Goal: Information Seeking & Learning: Learn about a topic

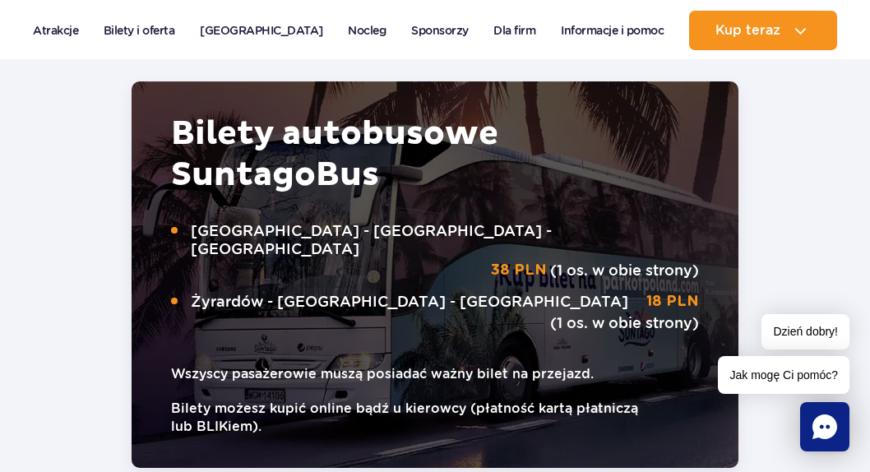
scroll to position [2962, 0]
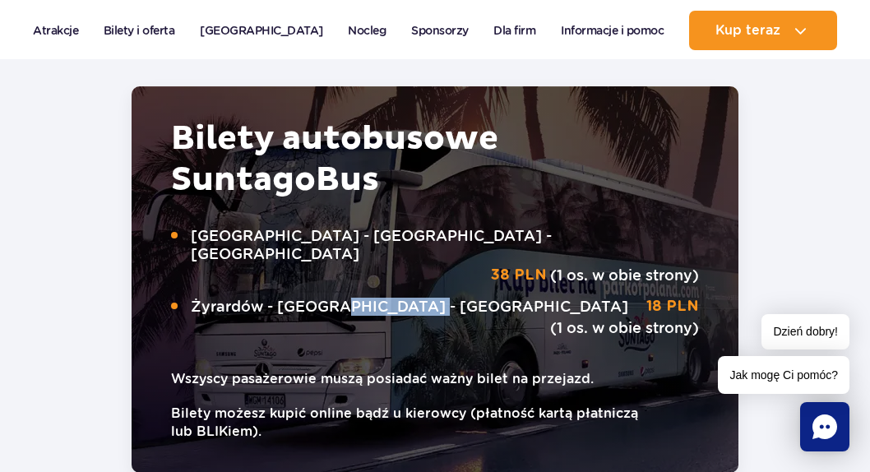
drag, startPoint x: 341, startPoint y: 241, endPoint x: 424, endPoint y: 242, distance: 83.9
click at [424, 298] on span "Żyrardów - Suntago - Żyrardów" at bounding box center [417, 307] width 452 height 18
click at [472, 261] on div "Bilety autobusowe Suntago Bus Warszawa - Suntago - Warszawa 38 PLN (1 os. w obi…" at bounding box center [435, 279] width 528 height 322
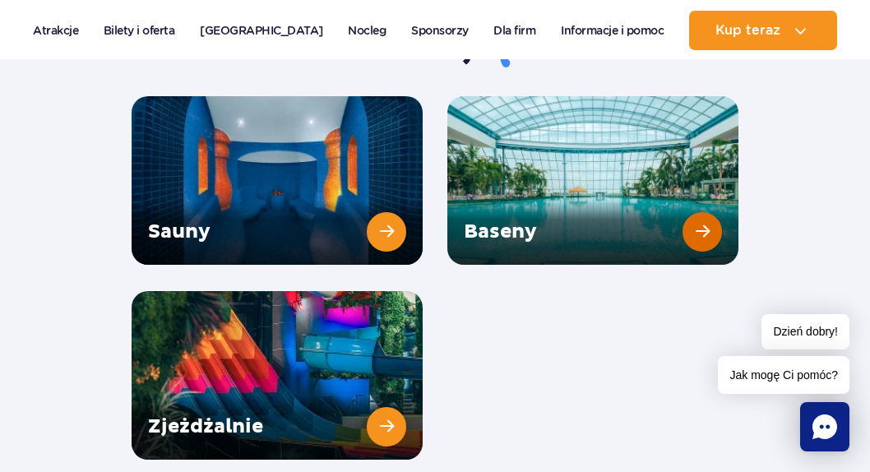
scroll to position [2386, 0]
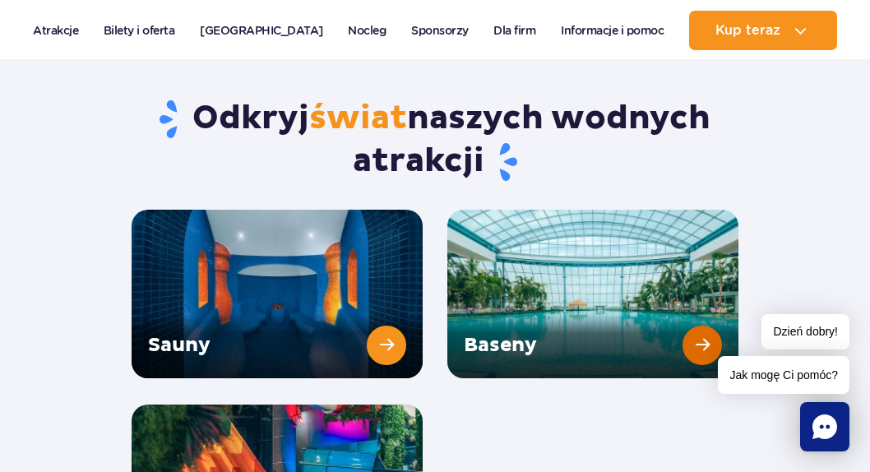
click at [570, 234] on link "Baseny" at bounding box center [593, 294] width 291 height 169
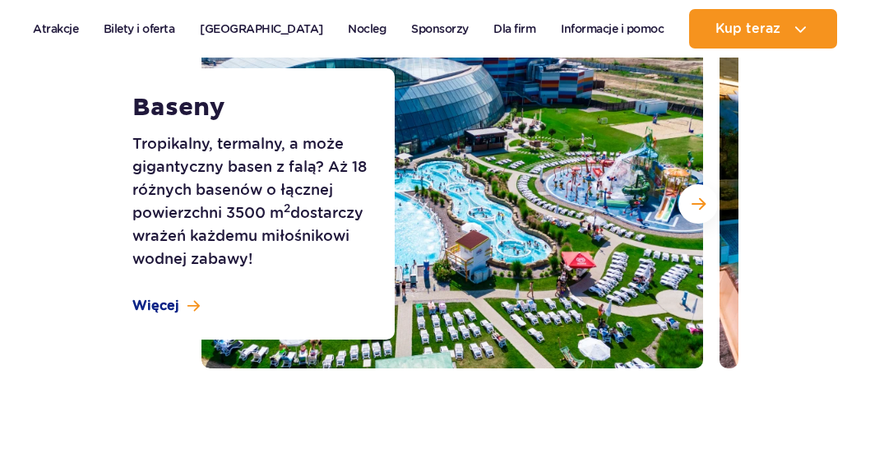
scroll to position [247, 0]
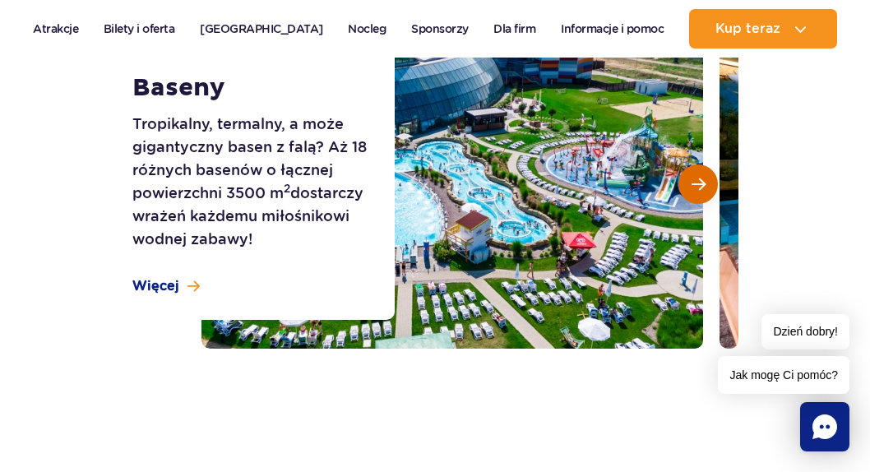
click at [697, 183] on span "Następny slajd" at bounding box center [699, 184] width 14 height 15
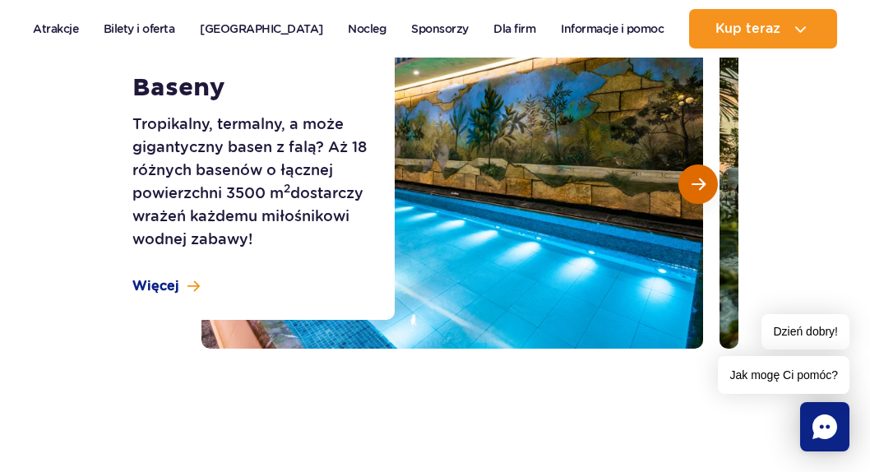
click at [697, 183] on span "Następny slajd" at bounding box center [699, 184] width 14 height 15
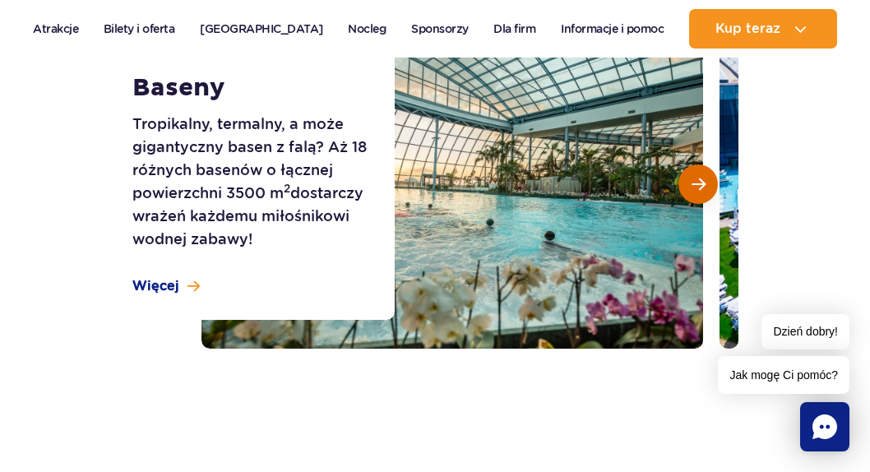
click at [697, 183] on span "Następny slajd" at bounding box center [699, 184] width 14 height 15
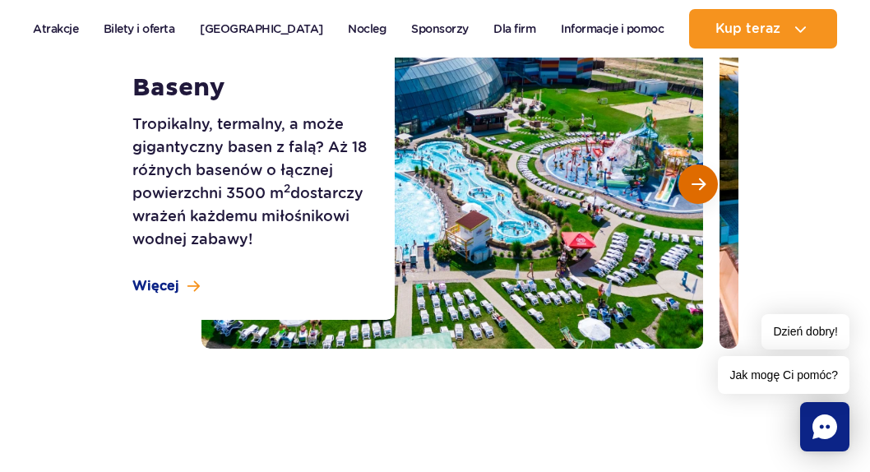
click at [697, 183] on span "Następny slajd" at bounding box center [699, 184] width 14 height 15
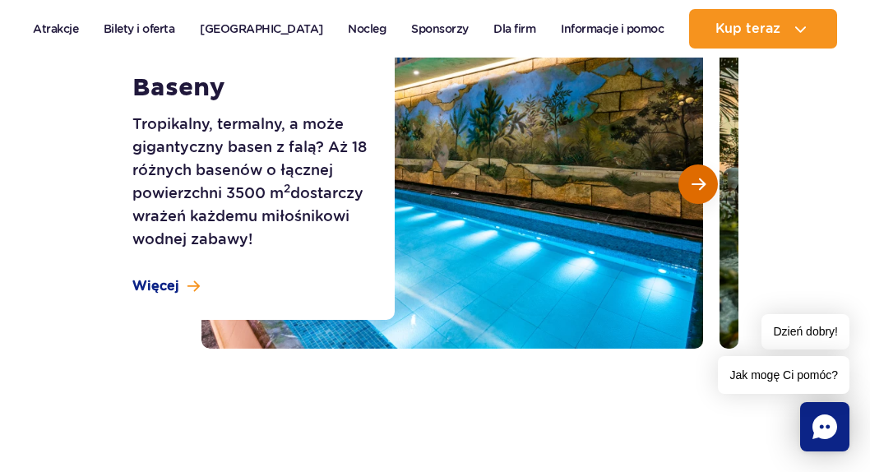
click at [698, 184] on span "Następny slajd" at bounding box center [699, 184] width 14 height 15
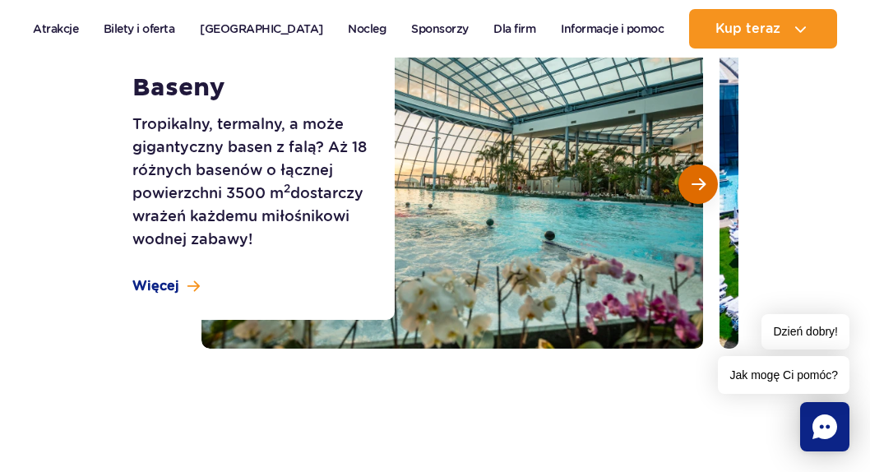
click at [698, 184] on span "Następny slajd" at bounding box center [699, 184] width 14 height 15
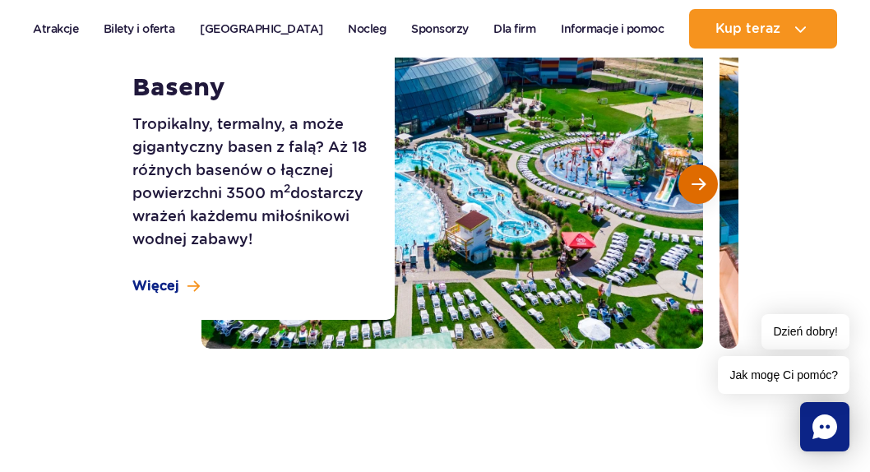
click at [698, 184] on span "Następny slajd" at bounding box center [699, 184] width 14 height 15
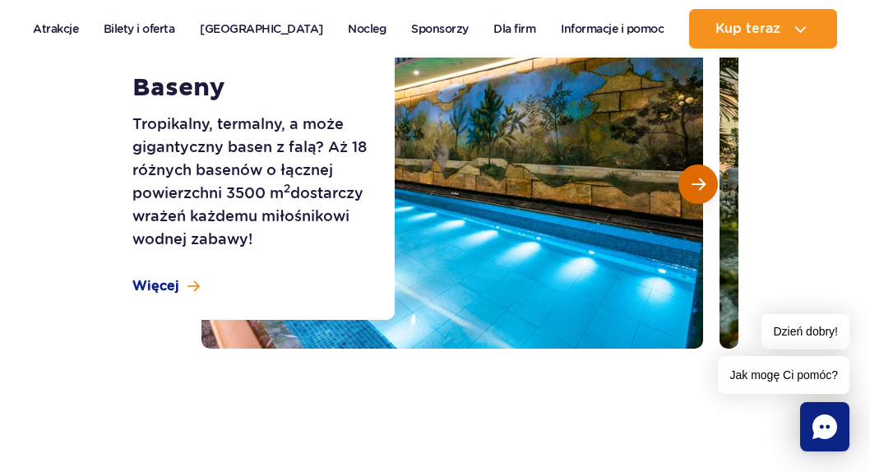
click at [698, 184] on span "Następny slajd" at bounding box center [699, 184] width 14 height 15
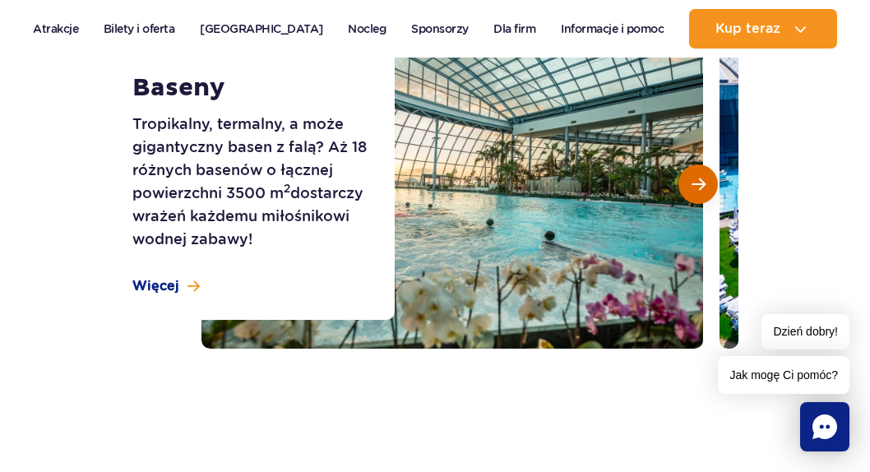
click at [698, 184] on span "Następny slajd" at bounding box center [699, 184] width 14 height 15
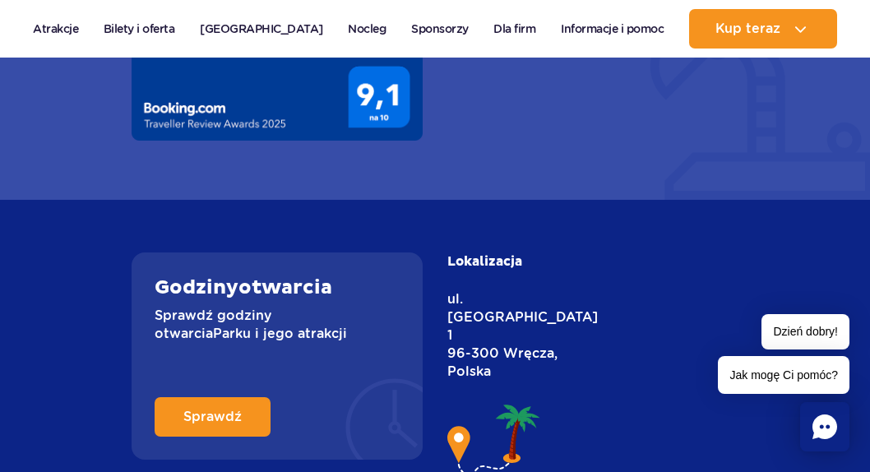
scroll to position [7134, 0]
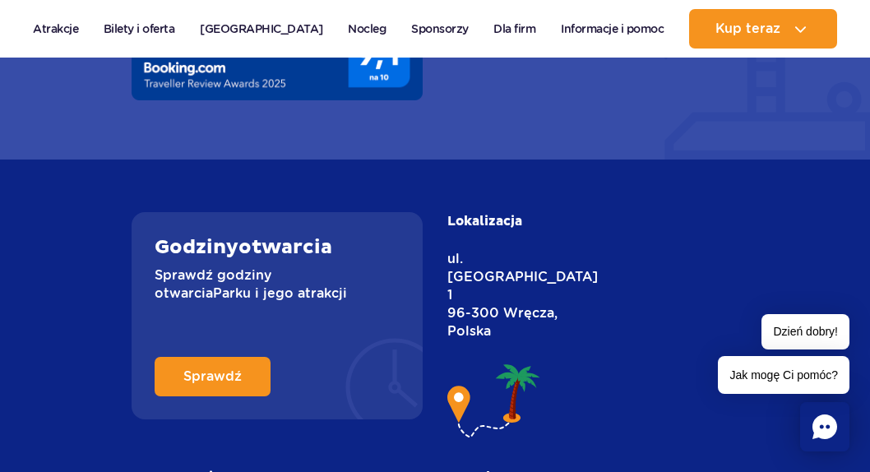
drag, startPoint x: 456, startPoint y: 212, endPoint x: 532, endPoint y: 220, distance: 76.9
click at [540, 250] on p "ul. [STREET_ADDRESS]" at bounding box center [512, 295] width 128 height 90
click at [463, 250] on p "ul. [STREET_ADDRESS]" at bounding box center [512, 295] width 128 height 90
drag, startPoint x: 446, startPoint y: 216, endPoint x: 555, endPoint y: 223, distance: 109.7
click at [555, 223] on div "Lokalizacja ul. [STREET_ADDRESS]" at bounding box center [593, 339] width 316 height 255
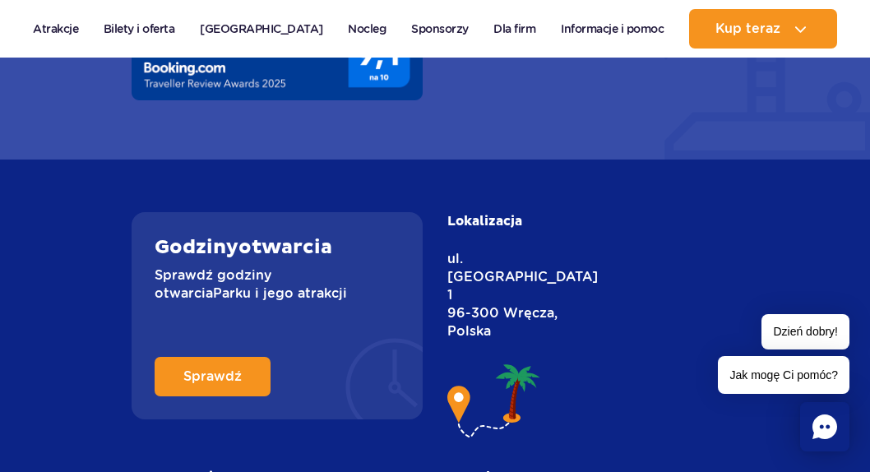
copy p "96-300 Wręcza,"
